Goal: Task Accomplishment & Management: Use online tool/utility

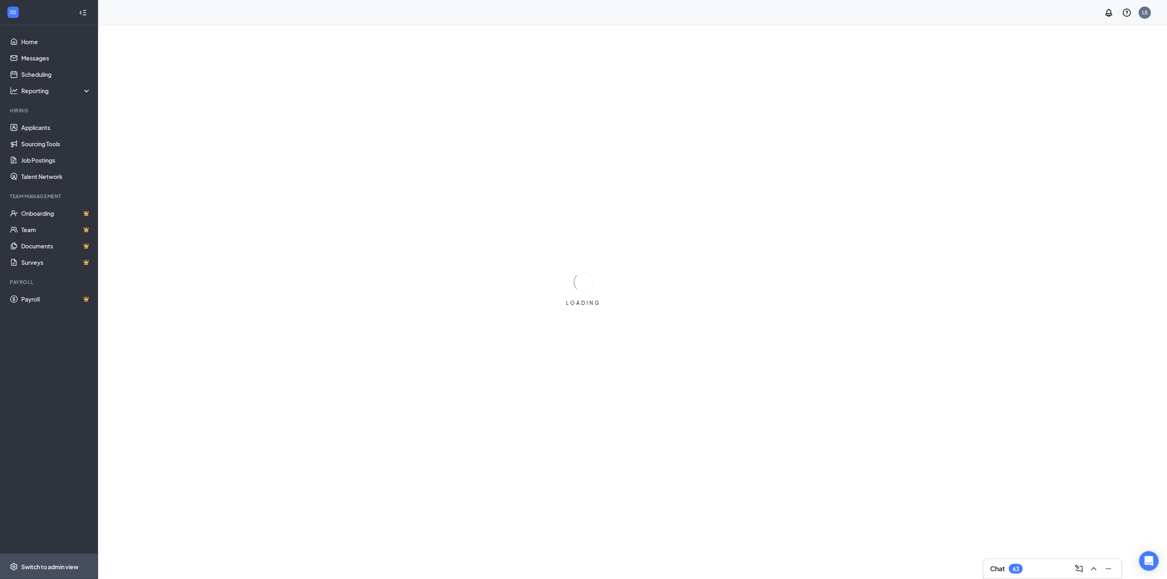
click at [51, 564] on div "Switch to admin view" at bounding box center [49, 566] width 57 height 8
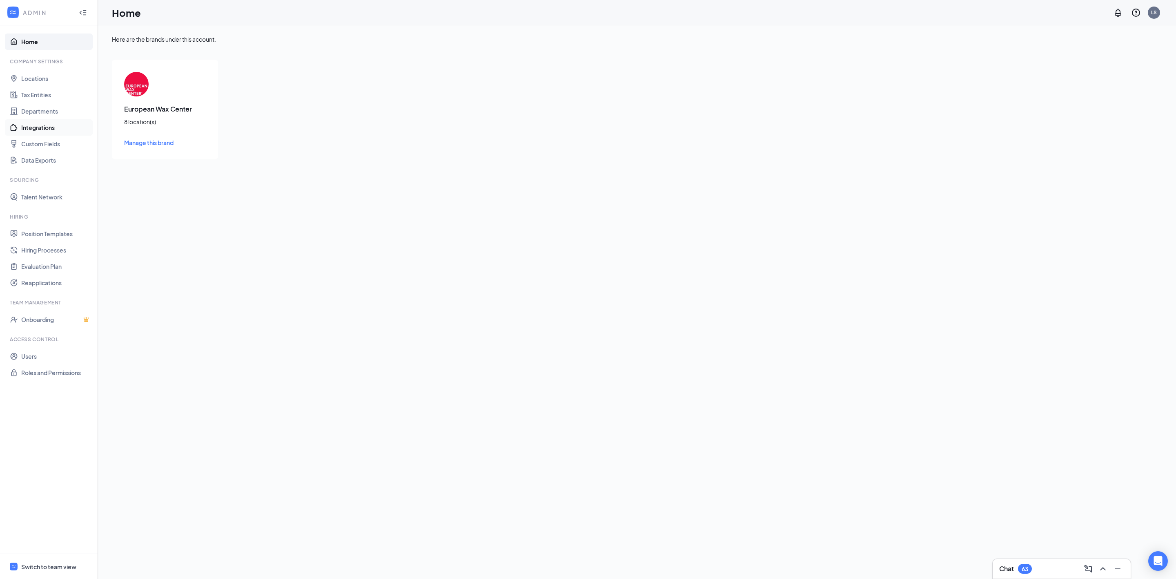
click at [57, 129] on link "Integrations" at bounding box center [56, 127] width 70 height 16
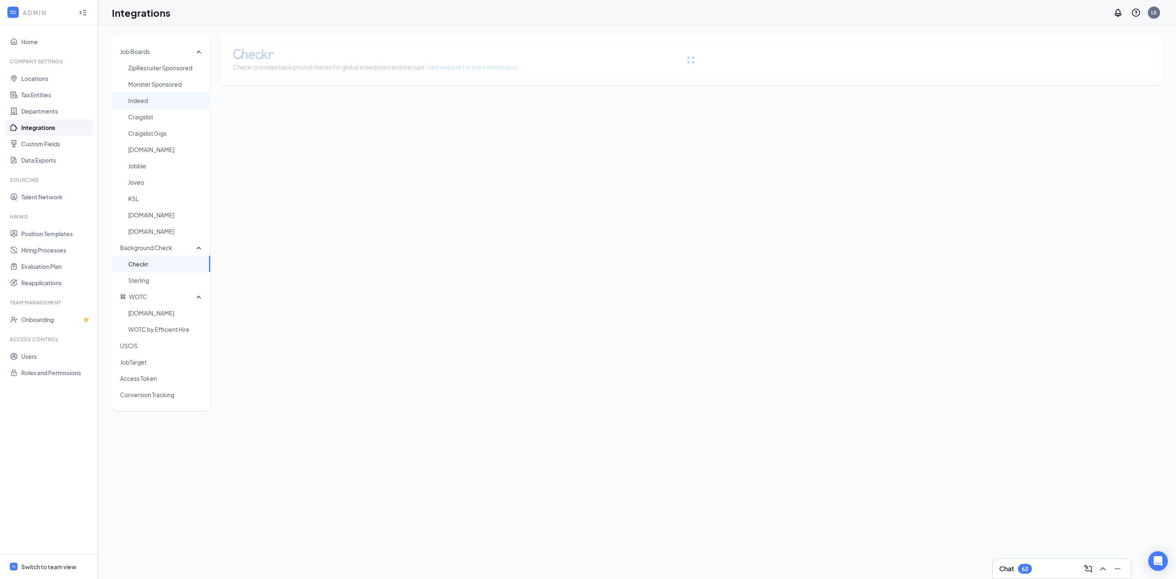
click at [165, 101] on span "Indeed" at bounding box center [166, 100] width 76 height 16
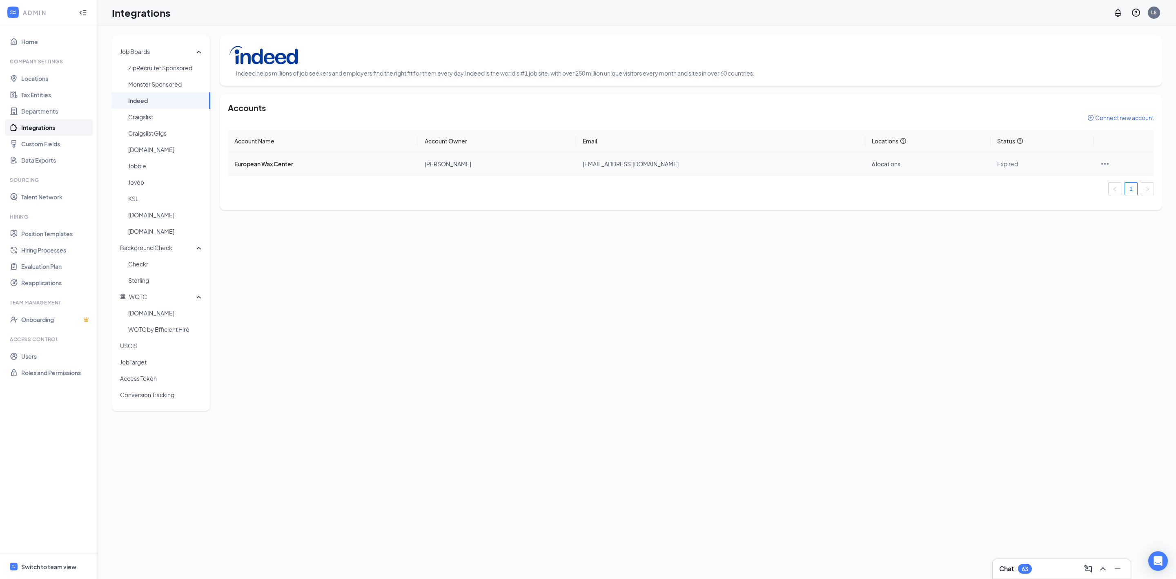
click at [1106, 165] on icon "Ellipses" at bounding box center [1105, 164] width 10 height 10
